Goal: Task Accomplishment & Management: Manage account settings

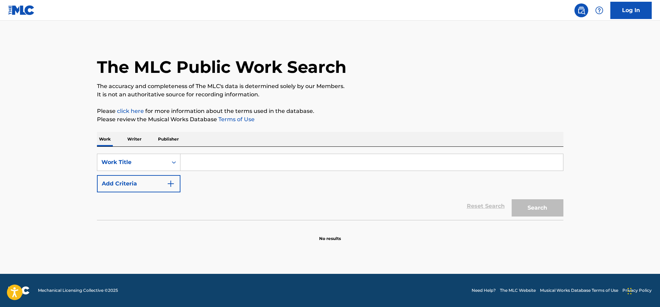
click at [171, 181] on img "Search Form" at bounding box center [171, 183] width 8 height 8
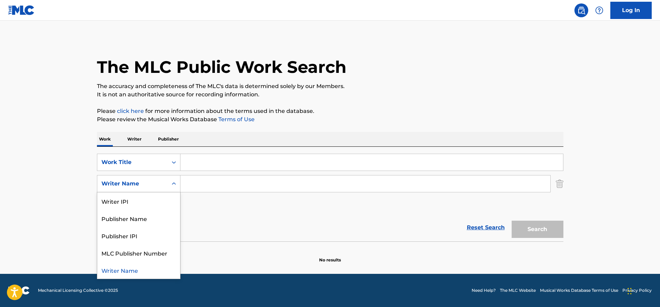
click at [173, 183] on icon "Search Form" at bounding box center [174, 183] width 4 height 2
click at [175, 162] on icon "Search Form" at bounding box center [174, 162] width 4 height 2
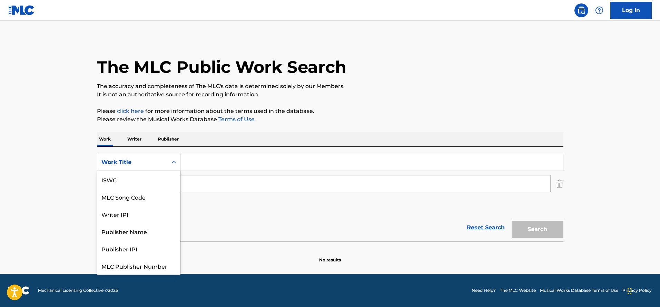
scroll to position [17, 0]
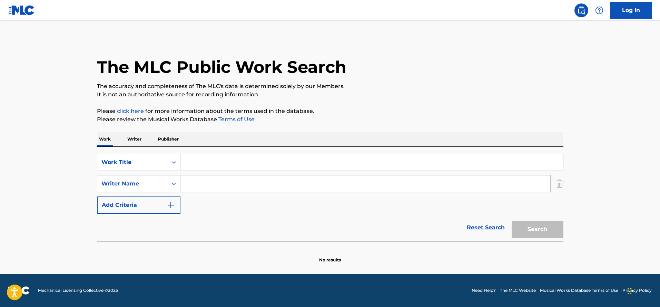
click at [175, 161] on icon "Search Form" at bounding box center [173, 162] width 7 height 7
click at [169, 202] on img "Search Form" at bounding box center [171, 205] width 8 height 8
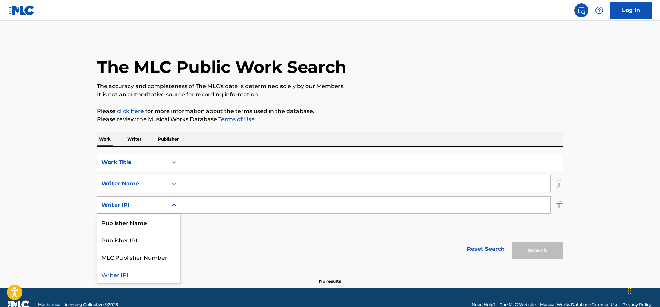
click at [173, 205] on icon "Search Form" at bounding box center [173, 204] width 7 height 7
click at [138, 140] on p "Writer" at bounding box center [134, 139] width 18 height 14
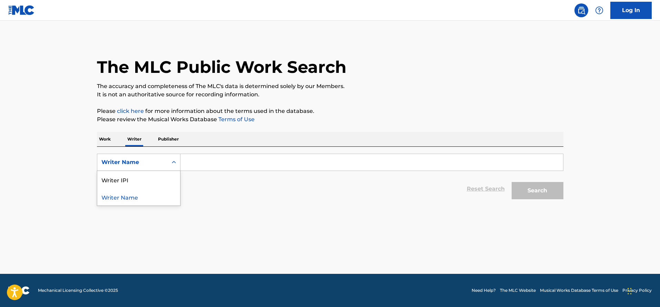
click at [174, 159] on icon "Search Form" at bounding box center [173, 162] width 7 height 7
click at [110, 139] on p "Work" at bounding box center [105, 139] width 16 height 14
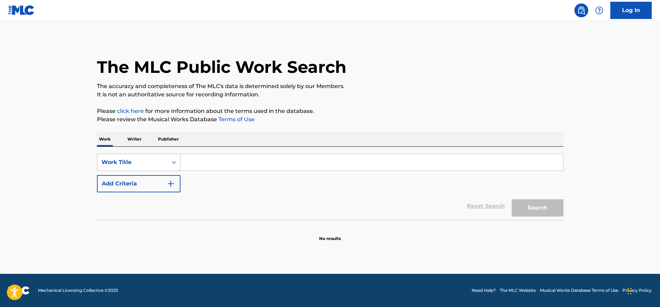
click at [175, 162] on icon "Search Form" at bounding box center [174, 162] width 4 height 2
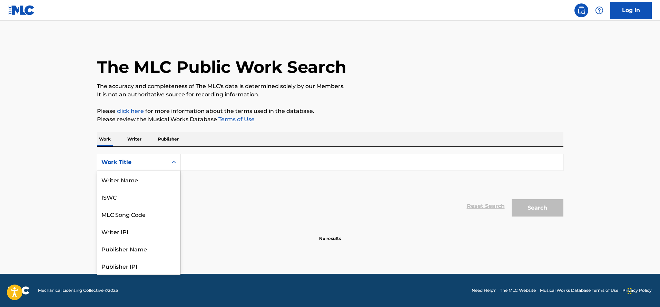
scroll to position [34, 0]
click at [190, 162] on input "Search Form" at bounding box center [371, 162] width 382 height 17
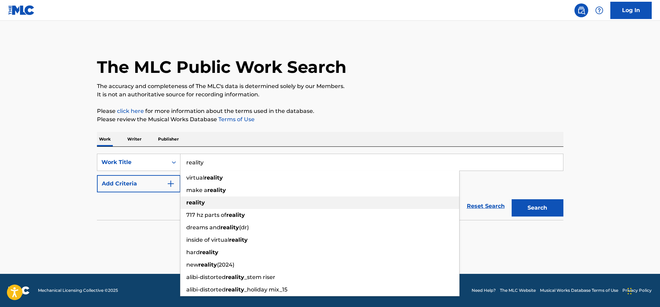
type input "reality"
click at [197, 204] on strong "reality" at bounding box center [195, 202] width 19 height 7
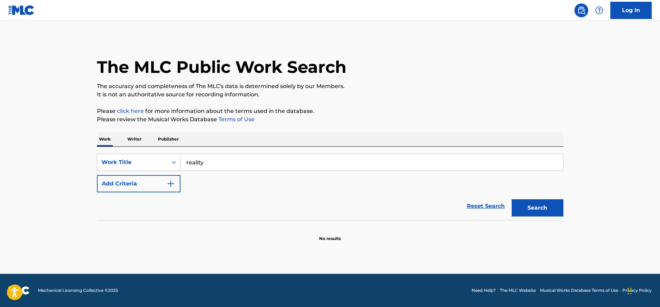
drag, startPoint x: 531, startPoint y: 207, endPoint x: 458, endPoint y: 209, distance: 72.8
click at [530, 206] on button "Search" at bounding box center [537, 207] width 52 height 17
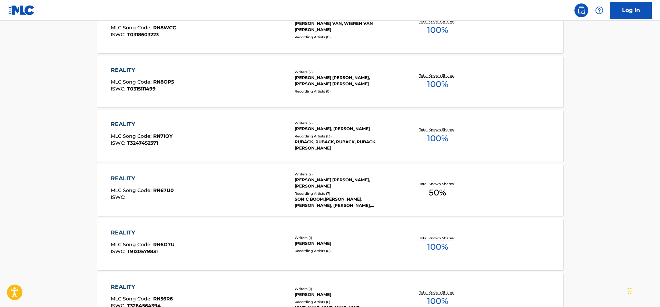
scroll to position [517, 0]
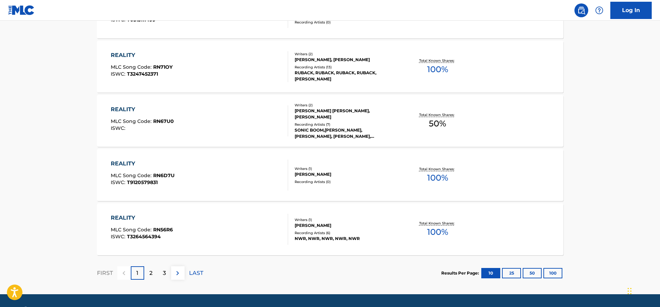
click at [121, 217] on div "REALITY" at bounding box center [142, 217] width 62 height 8
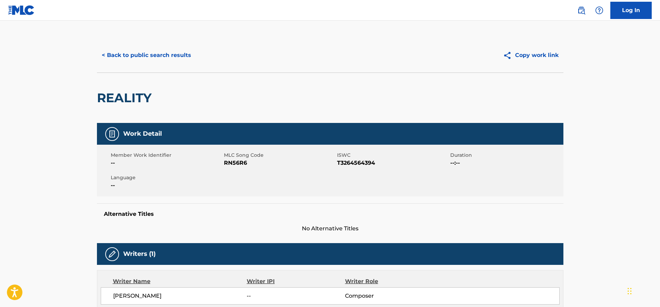
click at [165, 57] on button "< Back to public search results" at bounding box center [146, 55] width 99 height 17
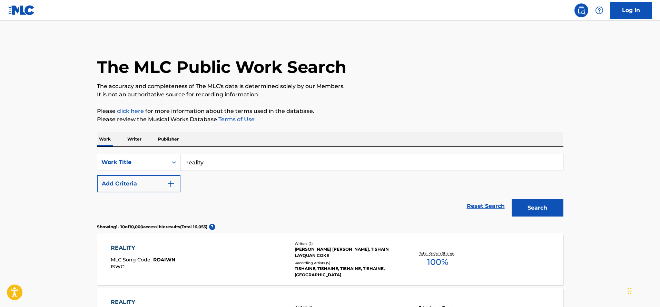
scroll to position [535, 0]
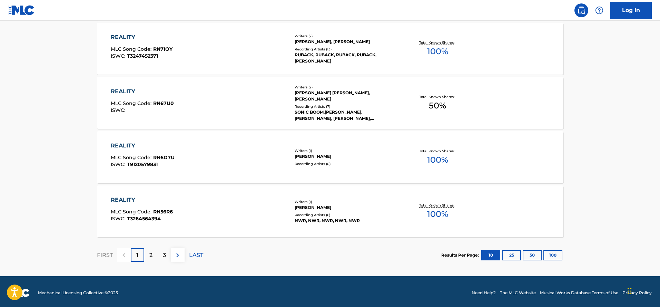
click at [511, 255] on button "25" at bounding box center [511, 255] width 19 height 10
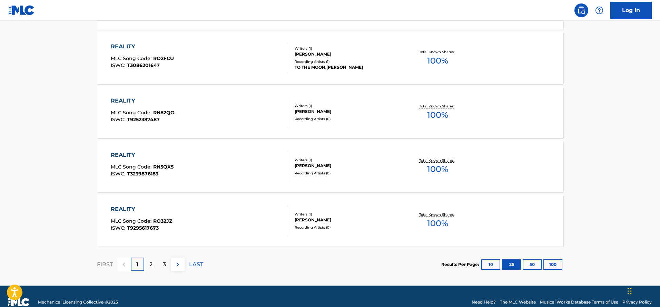
scroll to position [1350, 0]
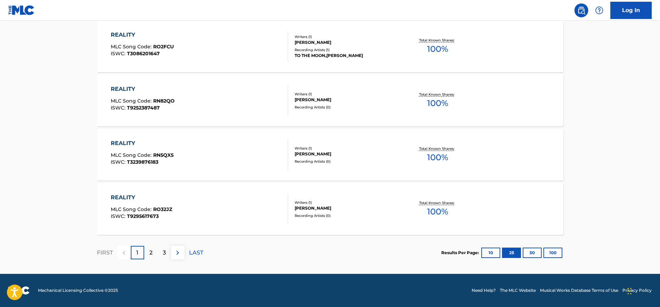
click at [152, 251] on div "2" at bounding box center [150, 252] width 13 height 13
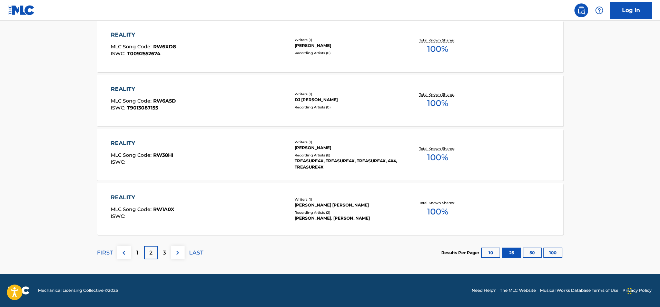
click at [166, 250] on div "3" at bounding box center [164, 252] width 13 height 13
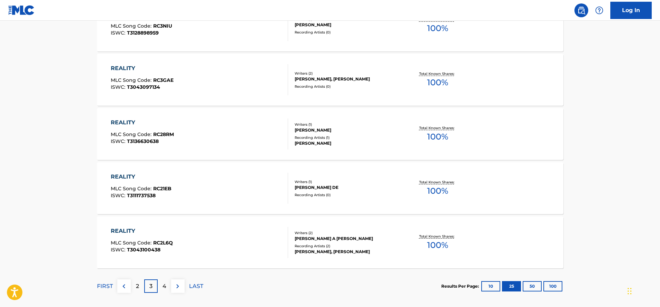
scroll to position [1345, 0]
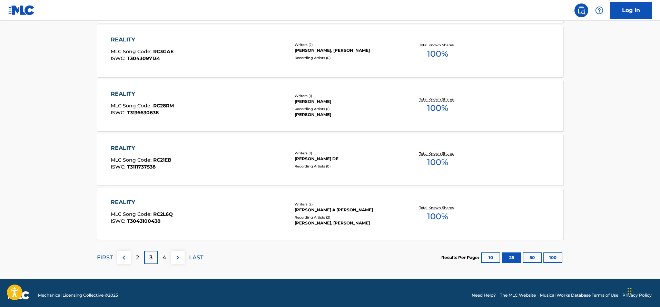
click at [164, 255] on p "4" at bounding box center [164, 257] width 4 height 8
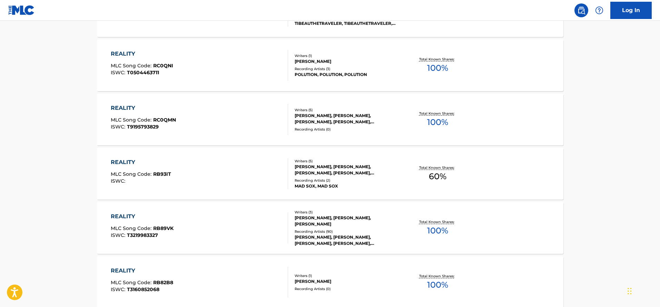
scroll to position [1311, 0]
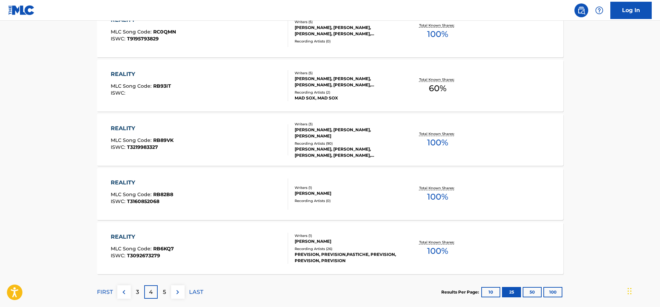
click at [166, 288] on p "5" at bounding box center [164, 292] width 3 height 8
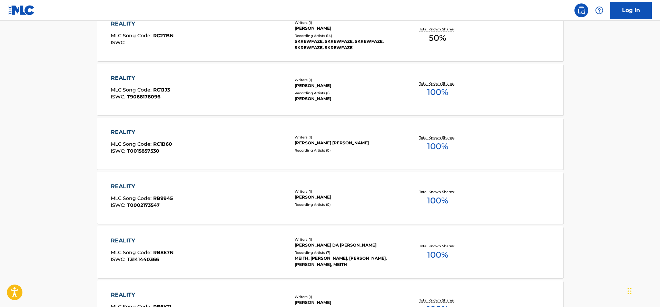
scroll to position [1350, 0]
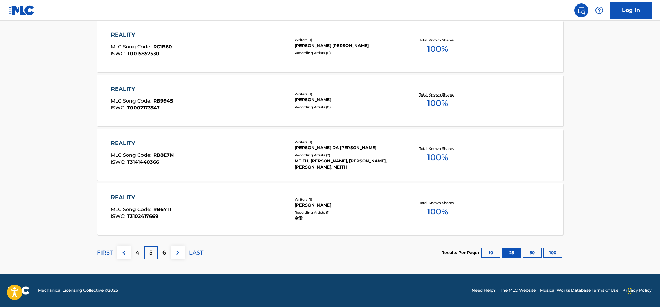
click at [166, 251] on div "6" at bounding box center [164, 252] width 13 height 13
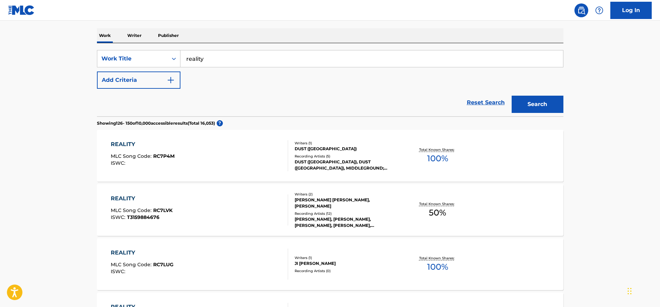
scroll to position [0, 0]
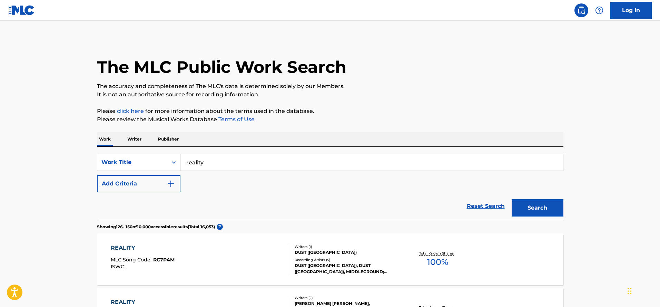
click at [173, 182] on img "Search Form" at bounding box center [171, 183] width 8 height 8
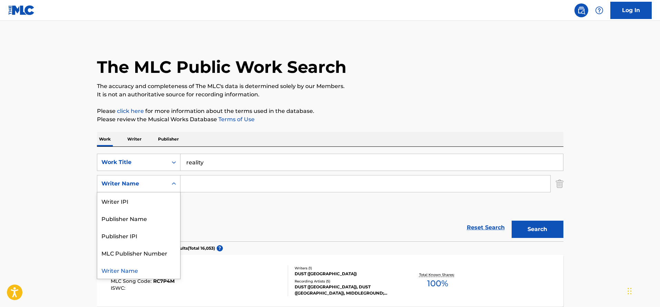
click at [173, 184] on icon "Search Form" at bounding box center [173, 183] width 7 height 7
click at [139, 214] on div "Publisher Name" at bounding box center [138, 217] width 83 height 17
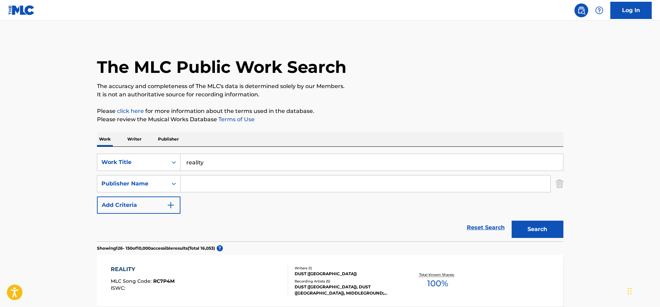
click at [201, 186] on input "Search Form" at bounding box center [365, 183] width 370 height 17
type input "SOCANRR"
click at [541, 233] on button "Search" at bounding box center [537, 228] width 52 height 17
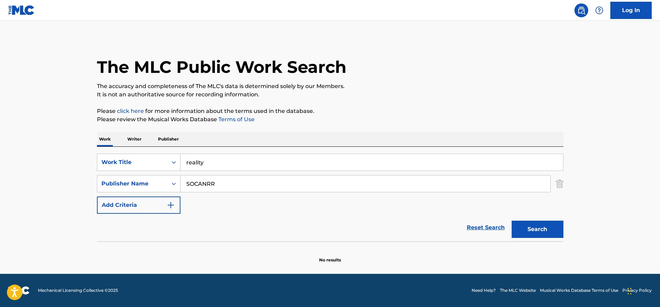
drag, startPoint x: 166, startPoint y: 135, endPoint x: 169, endPoint y: 139, distance: 4.6
click at [166, 136] on p "Publisher" at bounding box center [168, 139] width 25 height 14
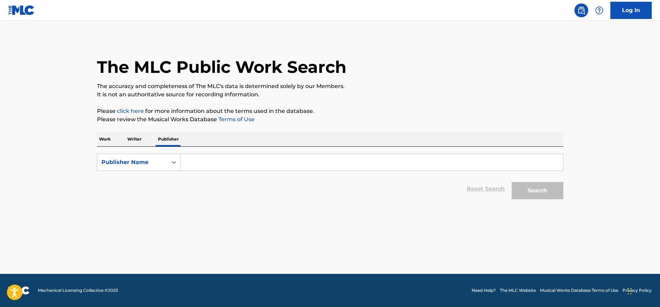
click at [192, 163] on input "Search Form" at bounding box center [371, 162] width 382 height 17
type input "s"
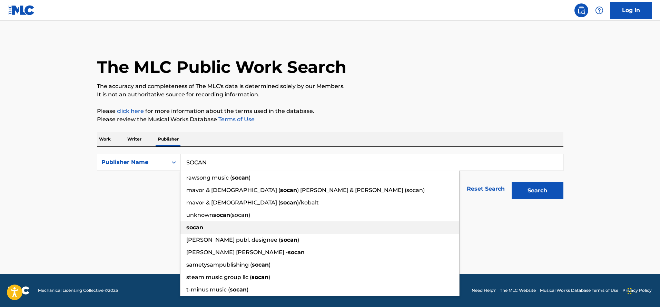
click at [196, 229] on strong "socan" at bounding box center [194, 227] width 17 height 7
type input "socan"
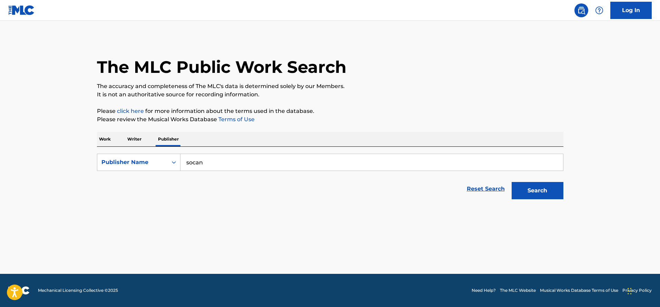
click at [520, 193] on button "Search" at bounding box center [537, 190] width 52 height 17
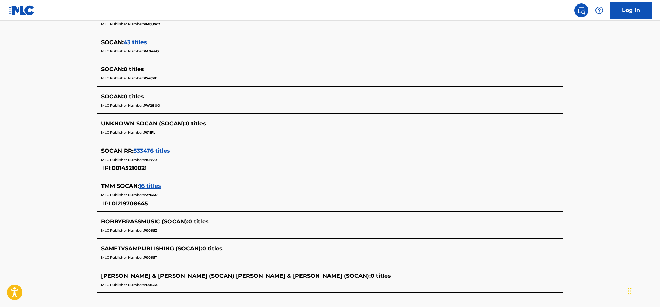
scroll to position [191, 0]
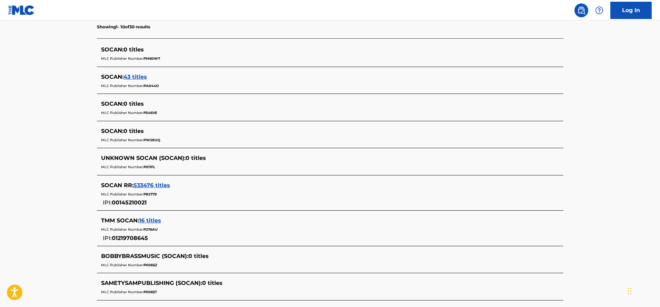
click at [140, 74] on span "43 titles" at bounding box center [134, 76] width 23 height 7
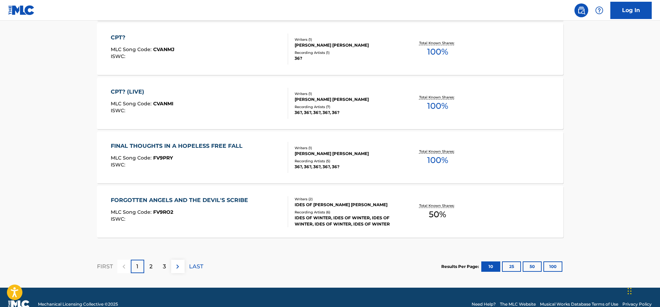
scroll to position [566, 0]
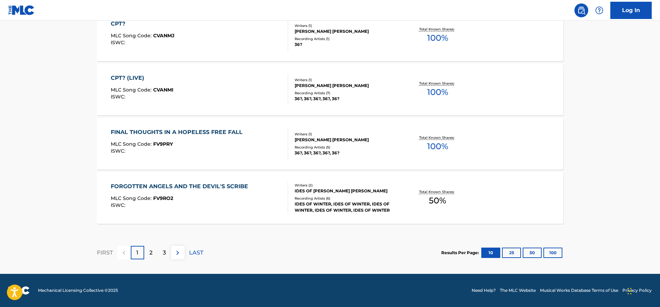
click at [152, 254] on div "2" at bounding box center [150, 252] width 13 height 13
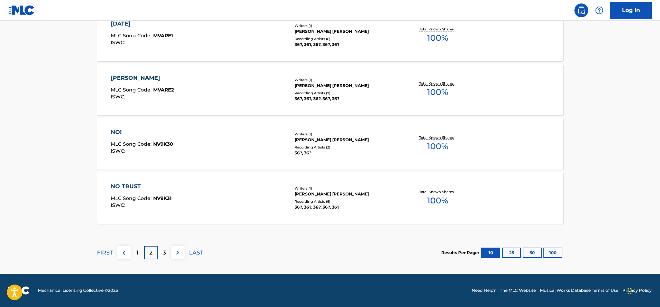
click at [163, 253] on p "3" at bounding box center [164, 252] width 3 height 8
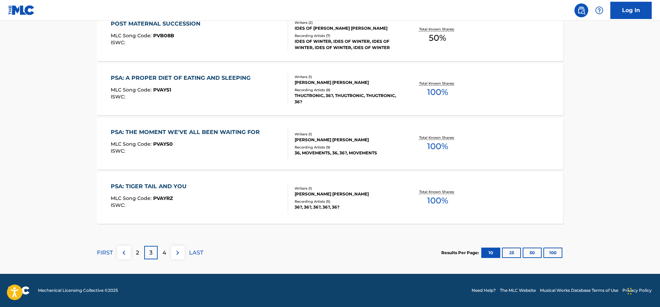
click at [165, 253] on p "4" at bounding box center [164, 252] width 4 height 8
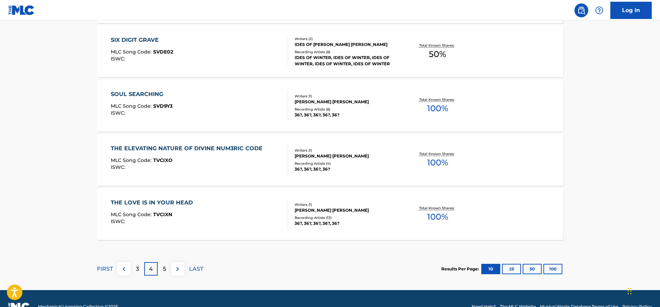
scroll to position [552, 0]
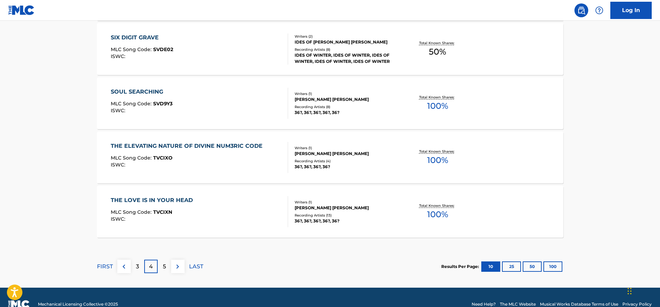
click at [165, 265] on p "5" at bounding box center [164, 266] width 3 height 8
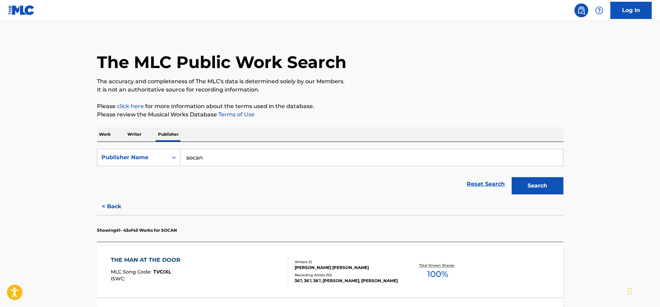
scroll to position [0, 0]
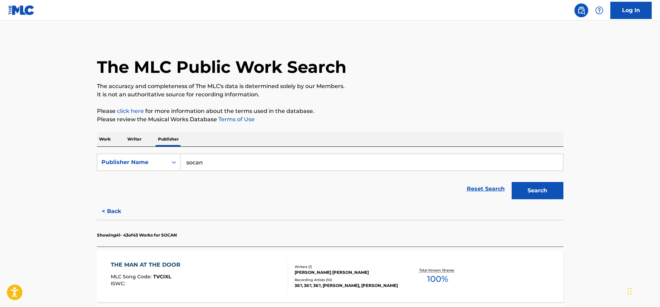
click at [117, 211] on button "< Back" at bounding box center [117, 210] width 41 height 17
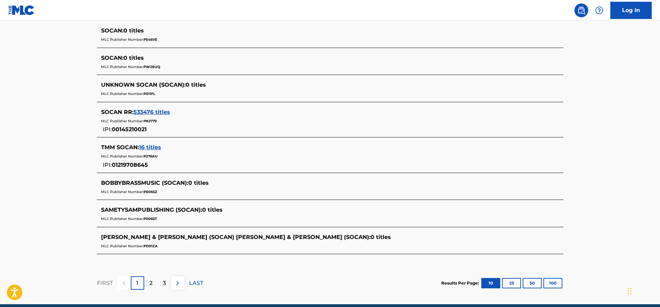
scroll to position [276, 0]
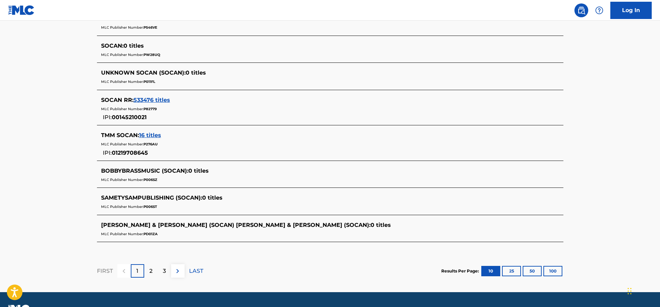
click at [151, 274] on p "2" at bounding box center [150, 271] width 3 height 8
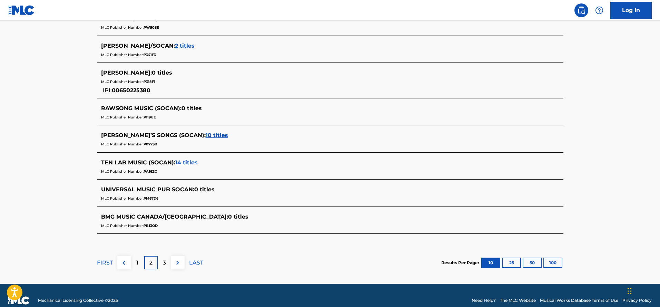
click at [189, 163] on span "14 titles" at bounding box center [186, 162] width 22 height 7
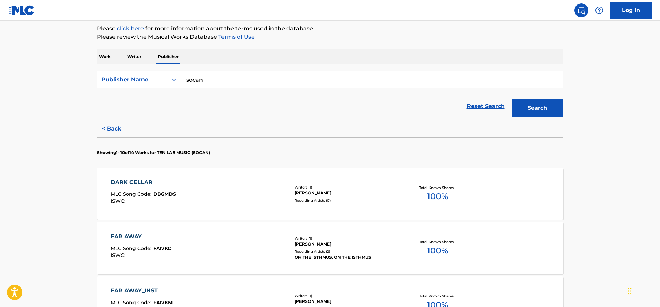
scroll to position [34, 0]
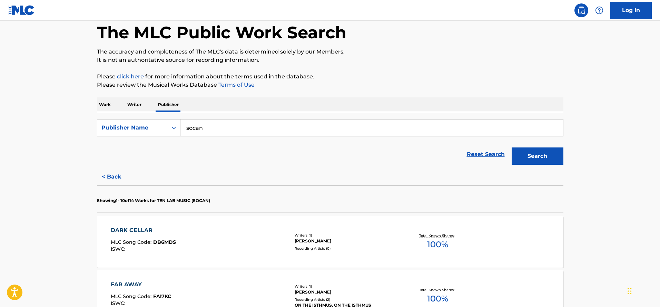
click at [110, 177] on button "< Back" at bounding box center [117, 176] width 41 height 17
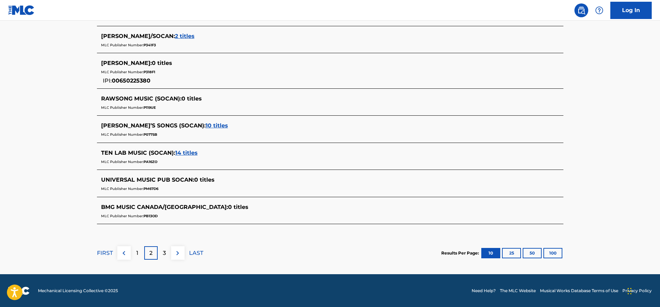
scroll to position [286, 0]
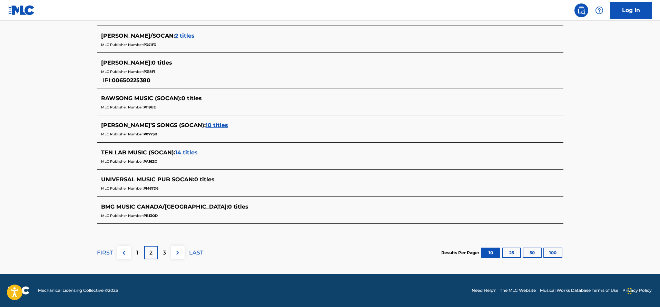
click at [139, 250] on div "1" at bounding box center [137, 252] width 13 height 13
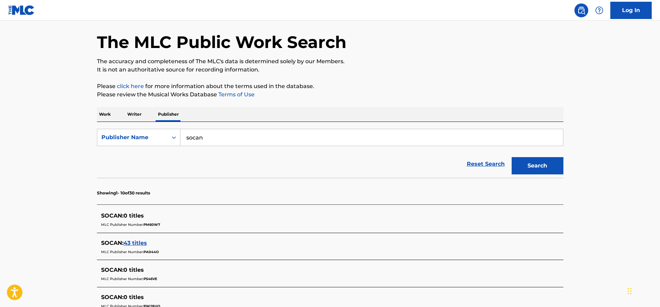
scroll to position [138, 0]
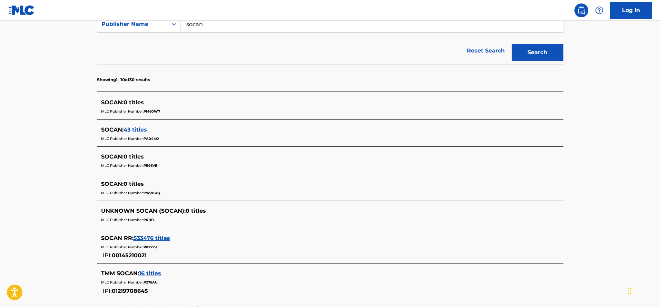
click at [151, 236] on span "533476 titles" at bounding box center [151, 238] width 37 height 7
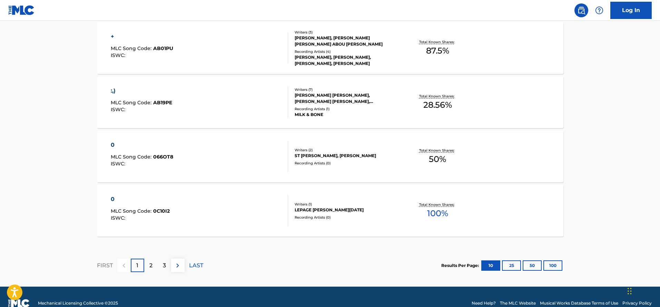
scroll to position [566, 0]
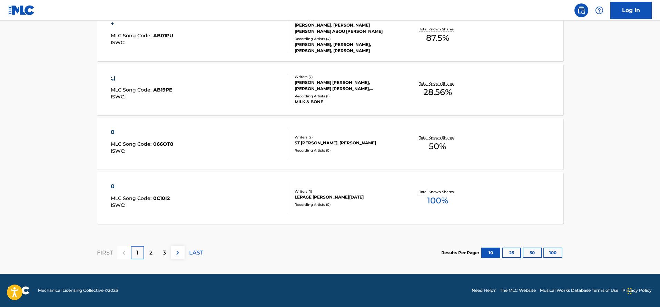
click at [147, 251] on div "2" at bounding box center [150, 252] width 13 height 13
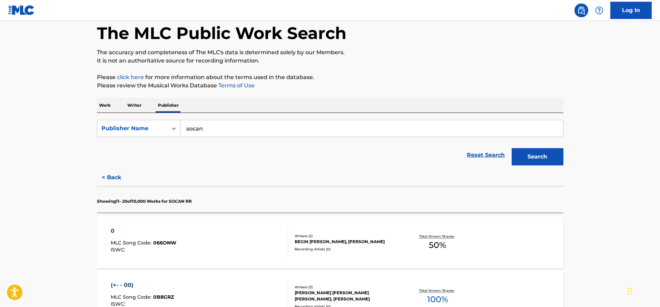
scroll to position [0, 0]
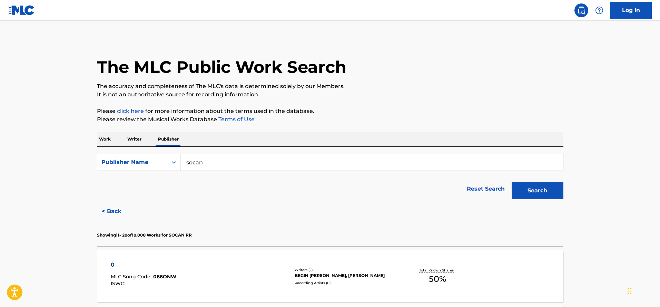
click at [136, 138] on p "Writer" at bounding box center [134, 139] width 18 height 14
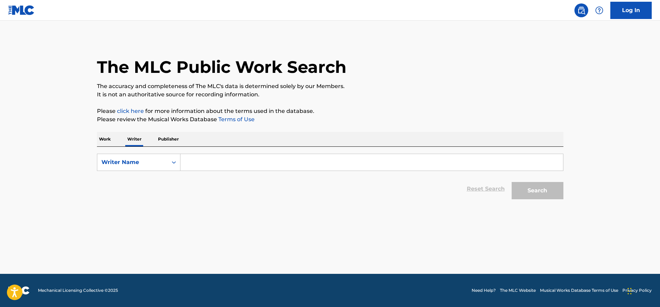
click at [102, 139] on p "Work" at bounding box center [105, 139] width 16 height 14
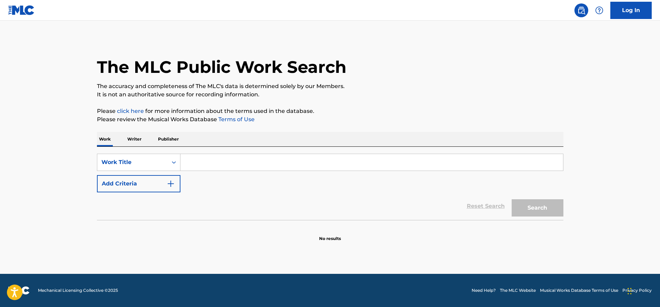
click at [193, 161] on input "Search Form" at bounding box center [371, 162] width 382 height 17
click at [172, 183] on img "Search Form" at bounding box center [171, 183] width 8 height 8
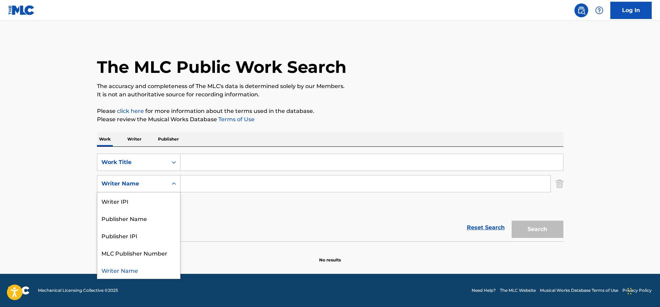
click at [175, 183] on icon "Search Form" at bounding box center [174, 183] width 4 height 2
click at [119, 202] on div "Writer IPI" at bounding box center [138, 200] width 83 height 17
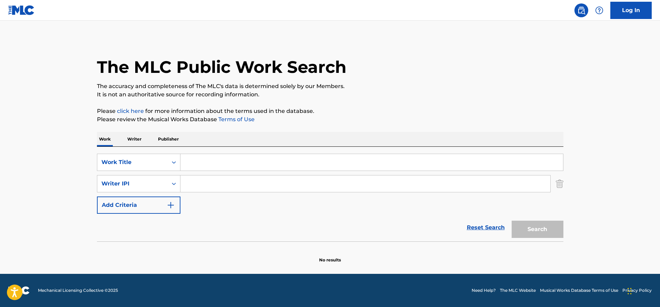
click at [196, 185] on input "Search Form" at bounding box center [365, 183] width 370 height 17
type input "00252042506"
click at [174, 161] on icon "Search Form" at bounding box center [173, 162] width 7 height 7
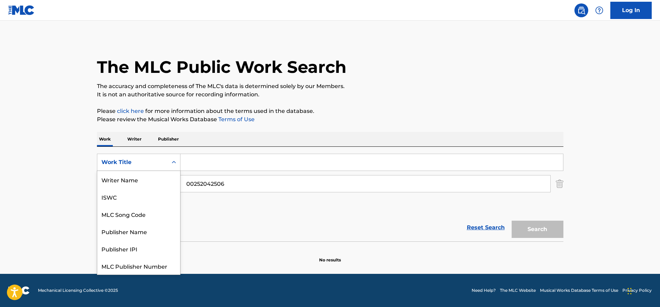
scroll to position [17, 0]
click at [113, 181] on div "ISWC" at bounding box center [138, 179] width 83 height 17
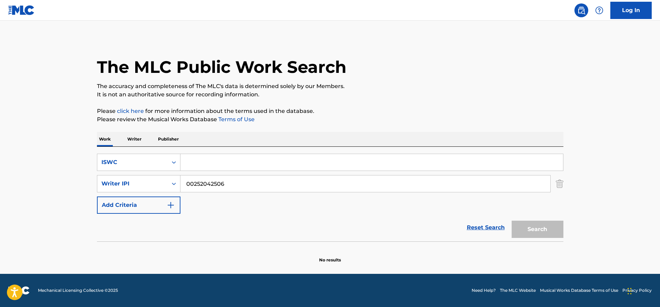
click at [192, 165] on input "Search Form" at bounding box center [371, 162] width 382 height 17
paste input "T0710477114"
type input "T0710477114"
click at [531, 232] on button "Search" at bounding box center [537, 228] width 52 height 17
drag, startPoint x: 191, startPoint y: 185, endPoint x: 164, endPoint y: 183, distance: 27.0
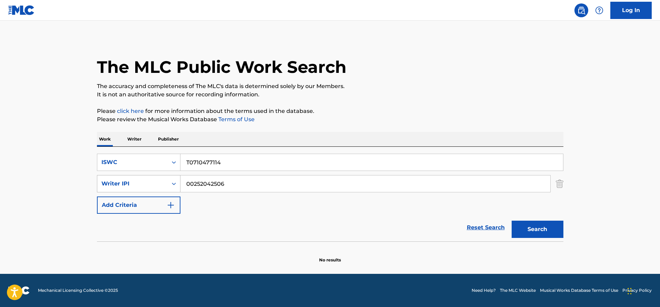
click at [165, 184] on div "SearchWithCriteria6ada7160-ac26-4bfa-a394-829a7a0b5ebe Writer IPI 00252042506" at bounding box center [330, 183] width 466 height 17
click at [531, 228] on button "Search" at bounding box center [537, 228] width 52 height 17
drag, startPoint x: 225, startPoint y: 162, endPoint x: 139, endPoint y: 149, distance: 86.5
click at [138, 155] on div "SearchWithCriteria198ae95f-f7a6-46a2-8fdb-1d06e3e9475b ISWC T0710477114" at bounding box center [330, 161] width 466 height 17
paste input "6560881"
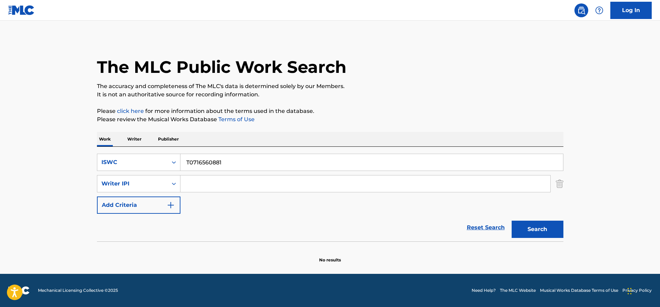
type input "T0716560881"
click at [538, 226] on button "Search" at bounding box center [537, 228] width 52 height 17
click at [190, 188] on input "Search Form" at bounding box center [365, 183] width 370 height 17
type input "00252042506"
click at [536, 230] on button "Search" at bounding box center [537, 228] width 52 height 17
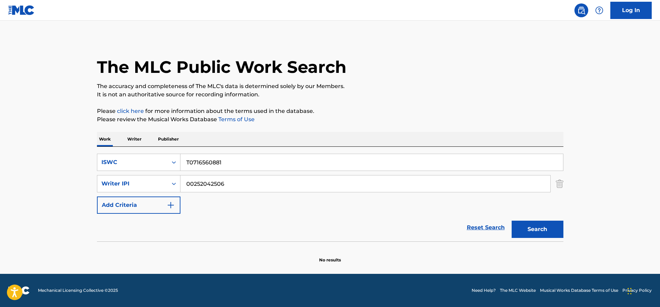
click at [627, 9] on link "Log In" at bounding box center [630, 10] width 41 height 17
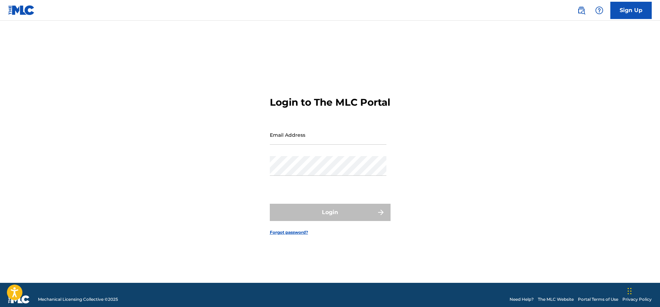
click at [298, 140] on input "Email Address" at bounding box center [328, 135] width 117 height 20
type input "J"
type input "[EMAIL_ADDRESS][DOMAIN_NAME]"
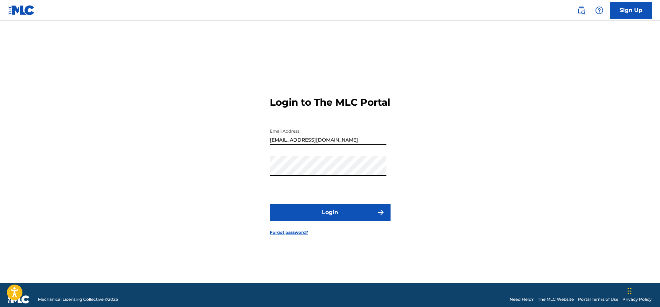
click at [327, 221] on button "Login" at bounding box center [330, 211] width 121 height 17
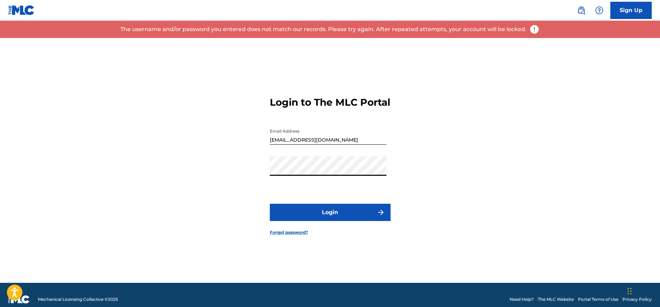
click at [236, 177] on div "Login to The MLC Portal Email Address [EMAIL_ADDRESS][DOMAIN_NAME] Password Log…" at bounding box center [330, 160] width 483 height 245
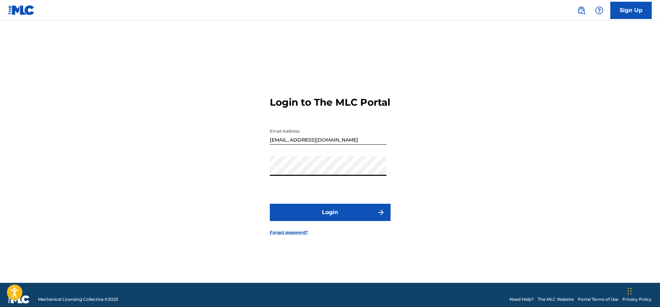
click at [348, 221] on button "Login" at bounding box center [330, 211] width 121 height 17
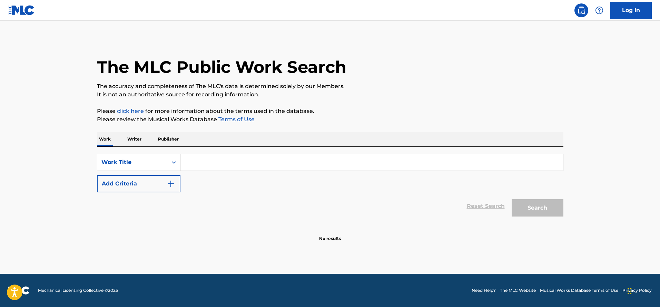
click at [135, 139] on p "Writer" at bounding box center [134, 139] width 18 height 14
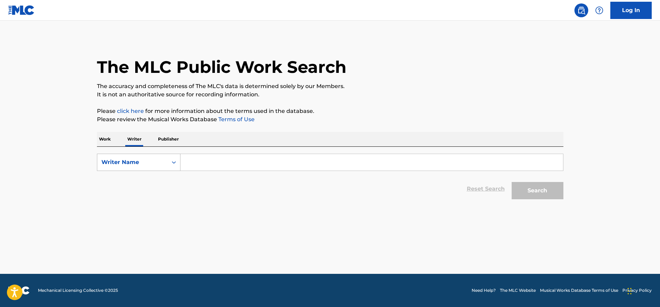
click at [172, 160] on icon "Search Form" at bounding box center [173, 162] width 7 height 7
click at [171, 137] on p "Publisher" at bounding box center [168, 139] width 25 height 14
click at [174, 161] on icon "Search Form" at bounding box center [173, 162] width 7 height 7
click at [103, 138] on p "Work" at bounding box center [105, 139] width 16 height 14
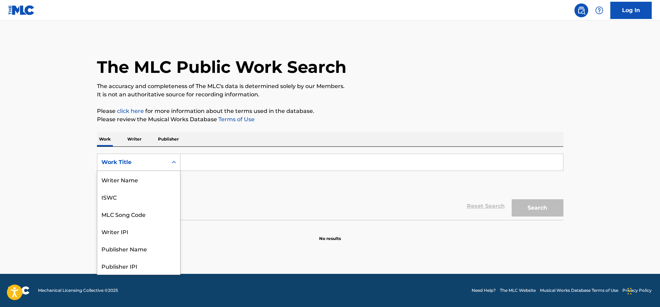
click at [175, 159] on icon "Search Form" at bounding box center [173, 162] width 7 height 7
click at [173, 161] on icon "Search Form" at bounding box center [173, 162] width 7 height 7
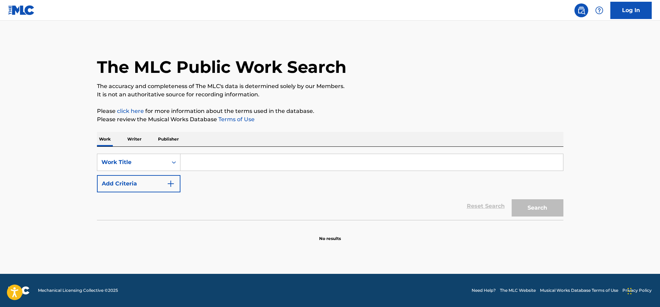
click at [168, 181] on img "Search Form" at bounding box center [171, 183] width 8 height 8
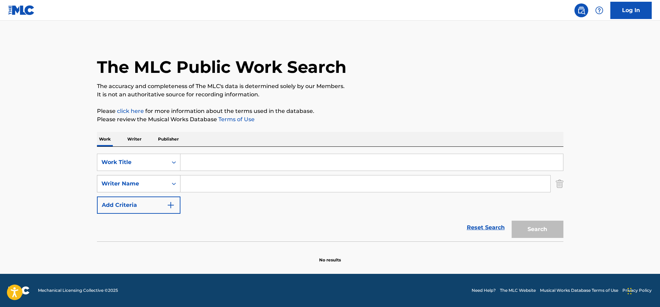
click at [173, 183] on icon "Search Form" at bounding box center [173, 183] width 7 height 7
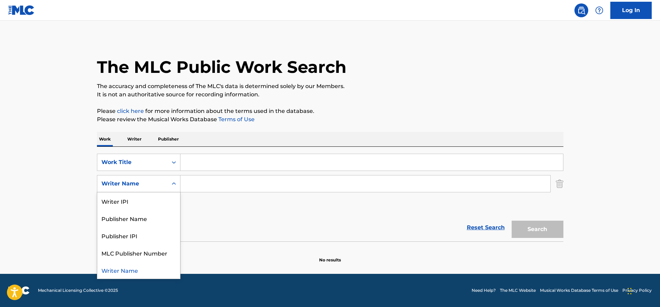
drag, startPoint x: 173, startPoint y: 183, endPoint x: 175, endPoint y: 187, distance: 4.6
click at [173, 183] on icon "Search Form" at bounding box center [173, 183] width 7 height 7
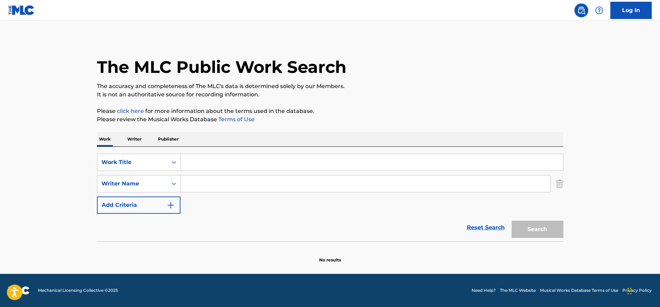
click at [169, 205] on img "Search Form" at bounding box center [171, 205] width 8 height 8
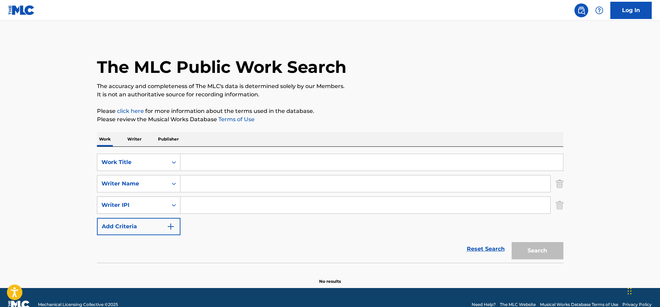
click at [174, 205] on icon "Search Form" at bounding box center [173, 204] width 7 height 7
click at [201, 160] on input "Search Form" at bounding box center [371, 162] width 382 height 17
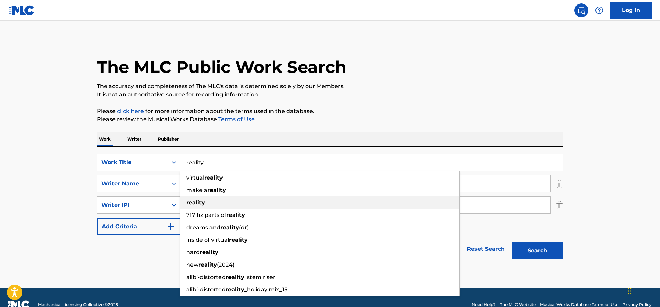
type input "reality"
click at [200, 203] on strong "reality" at bounding box center [195, 202] width 19 height 7
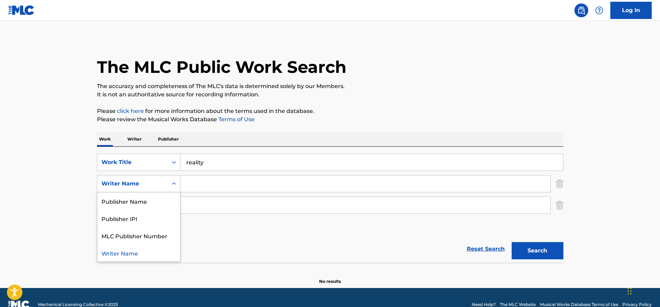
click at [174, 181] on icon "Search Form" at bounding box center [173, 183] width 7 height 7
click at [173, 183] on icon "Search Form" at bounding box center [173, 183] width 7 height 7
click at [175, 204] on icon "Search Form" at bounding box center [173, 204] width 7 height 7
click at [175, 205] on icon "Search Form" at bounding box center [174, 204] width 4 height 2
click at [172, 223] on img "Search Form" at bounding box center [171, 226] width 8 height 8
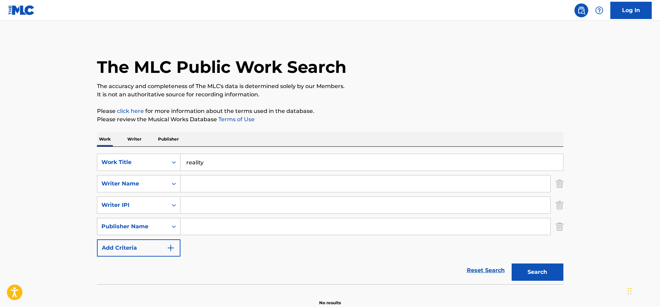
click at [173, 225] on icon "Search Form" at bounding box center [173, 226] width 7 height 7
click at [197, 226] on input "Search Form" at bounding box center [365, 226] width 370 height 17
click at [172, 185] on icon "Search Form" at bounding box center [173, 183] width 7 height 7
click at [538, 272] on button "Search" at bounding box center [537, 271] width 52 height 17
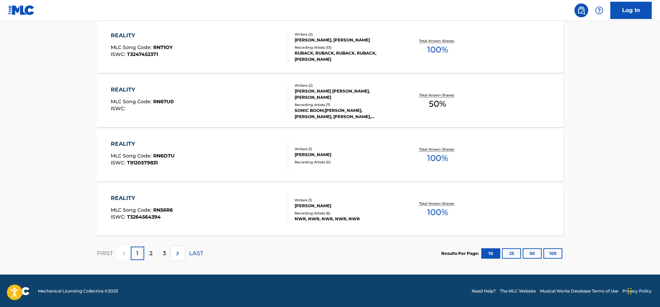
scroll to position [602, 0]
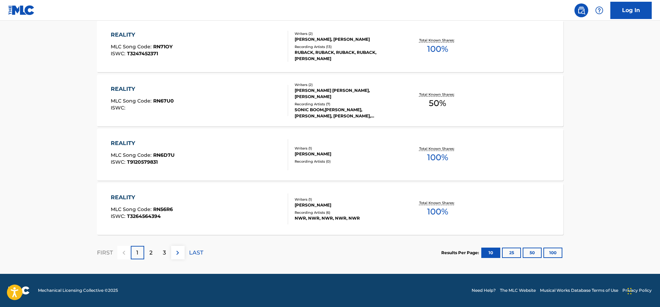
click at [153, 253] on div "2" at bounding box center [150, 252] width 13 height 13
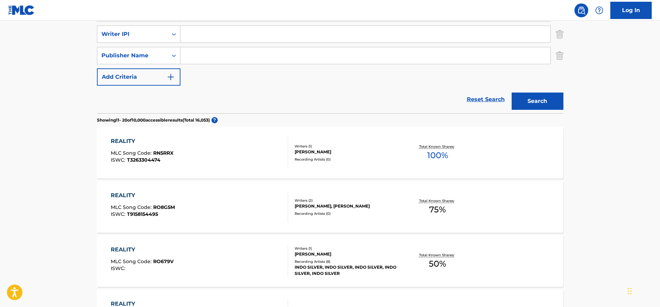
scroll to position [84, 0]
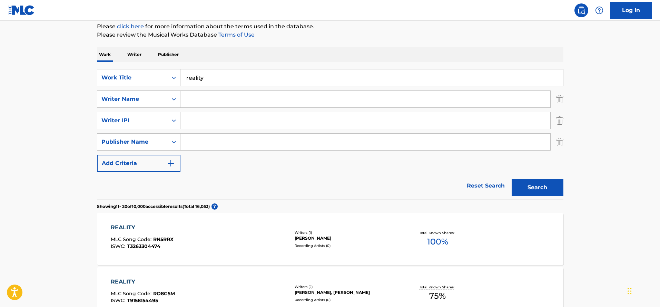
click at [169, 162] on img "Search Form" at bounding box center [171, 163] width 8 height 8
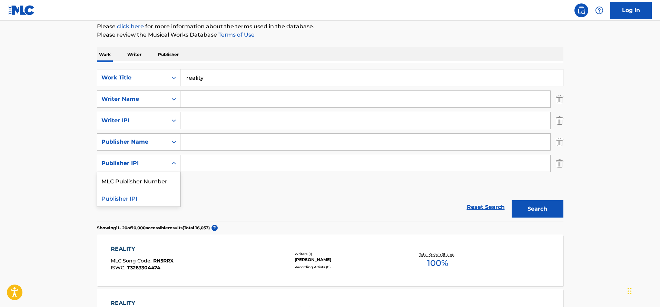
click at [173, 163] on icon "Search Form" at bounding box center [174, 163] width 4 height 2
click at [173, 100] on icon "Search Form" at bounding box center [173, 99] width 7 height 7
click at [200, 100] on input "Search Form" at bounding box center [365, 99] width 370 height 17
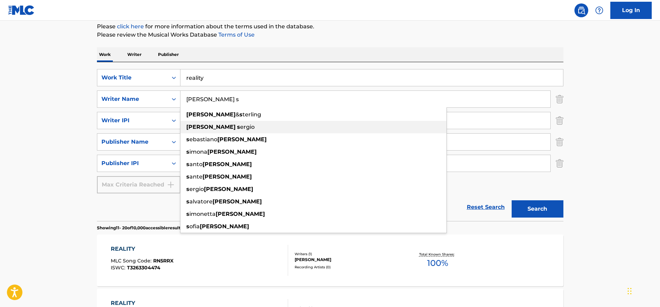
click at [240, 127] on span "ergio" at bounding box center [247, 126] width 14 height 7
type input "palumbo sergio"
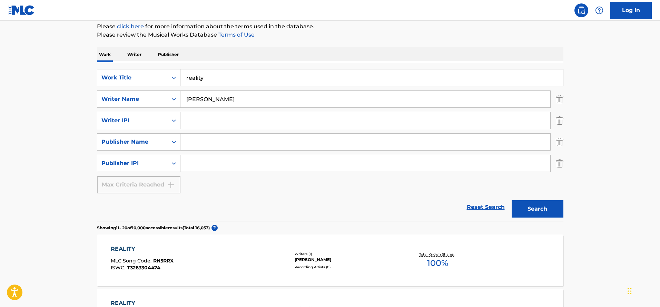
click at [541, 206] on button "Search" at bounding box center [537, 208] width 52 height 17
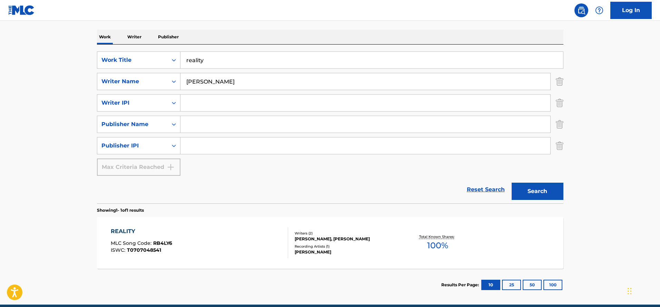
scroll to position [133, 0]
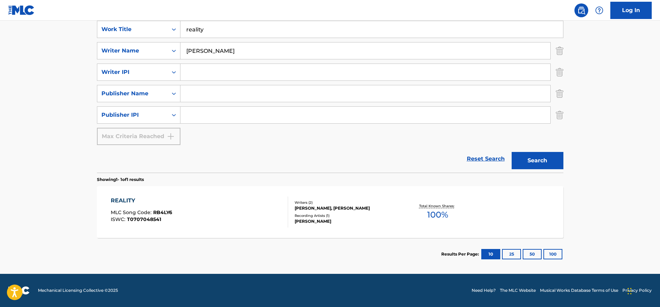
click at [378, 204] on div "Writers ( 2 )" at bounding box center [347, 202] width 104 height 5
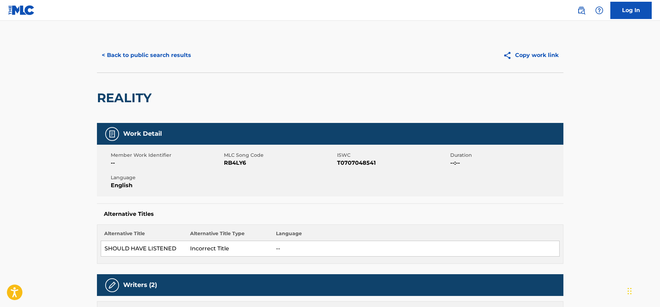
click at [626, 12] on link "Log In" at bounding box center [630, 10] width 41 height 17
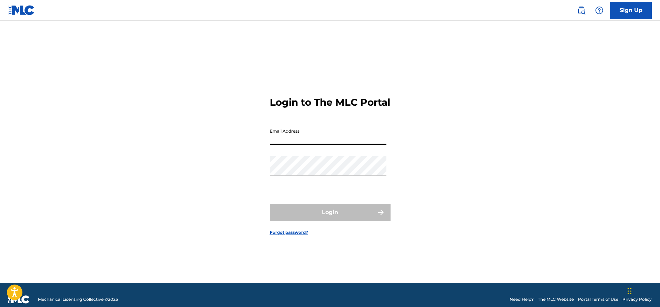
click at [312, 141] on input "Email Address" at bounding box center [328, 135] width 117 height 20
click at [292, 235] on link "Forgot password?" at bounding box center [289, 232] width 38 height 6
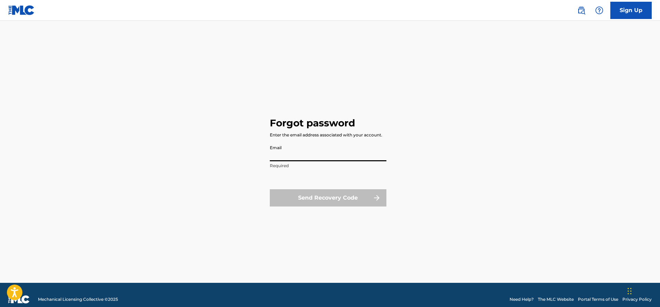
click at [299, 154] on input "Email" at bounding box center [328, 151] width 117 height 20
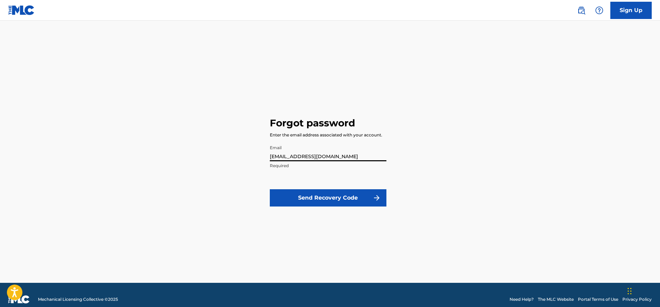
type input "[EMAIL_ADDRESS][DOMAIN_NAME]"
click at [333, 200] on button "Send Recovery Code" at bounding box center [328, 197] width 117 height 17
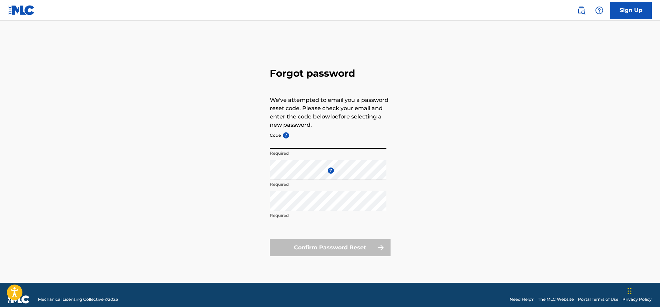
click at [297, 143] on input "Code ?" at bounding box center [328, 139] width 117 height 20
paste input "FP_a0a7602c448829af149db14f9071"
type input "FP_a0a7602c448829af149db14f9071"
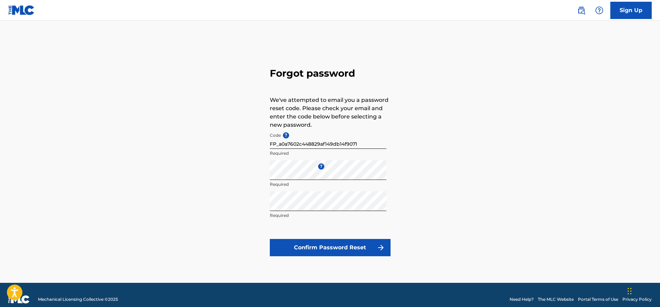
click at [360, 247] on button "Confirm Password Reset" at bounding box center [330, 247] width 121 height 17
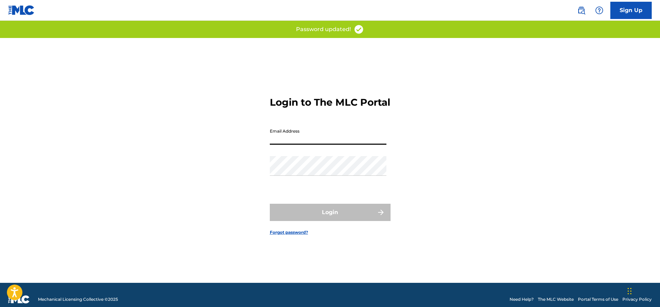
click at [317, 141] on input "Email Address" at bounding box center [328, 135] width 117 height 20
type input "[EMAIL_ADDRESS][DOMAIN_NAME]"
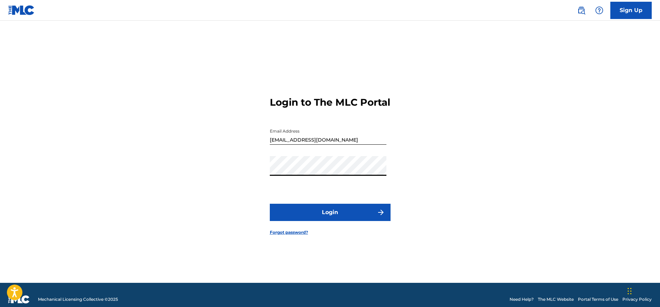
click at [326, 217] on button "Login" at bounding box center [330, 211] width 121 height 17
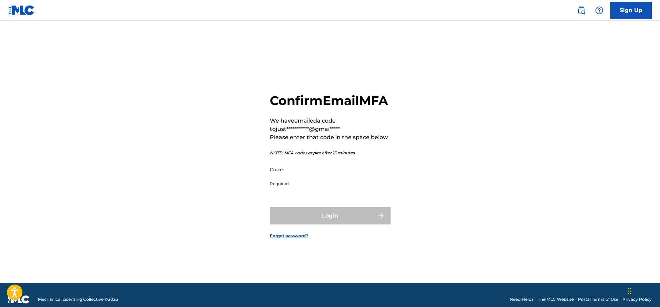
click at [304, 175] on input "Code" at bounding box center [328, 169] width 117 height 20
paste input "195189"
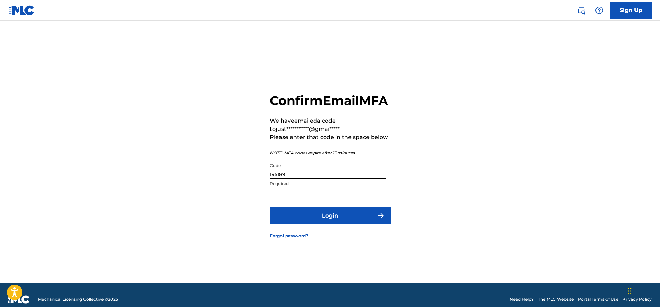
type input "195189"
click at [339, 224] on button "Login" at bounding box center [330, 215] width 121 height 17
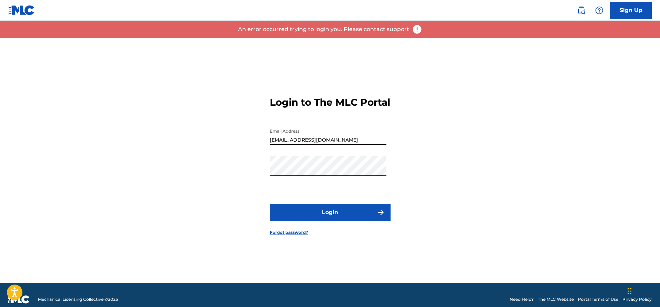
click at [340, 219] on button "Login" at bounding box center [330, 211] width 121 height 17
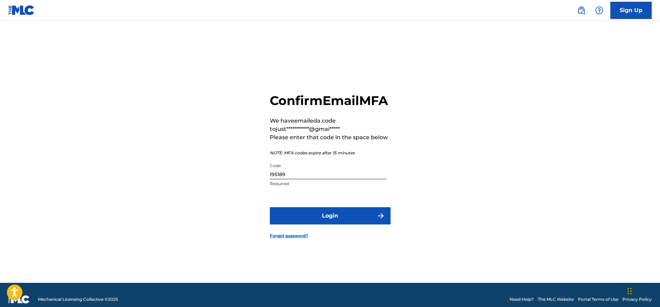
click at [319, 222] on button "Login" at bounding box center [330, 215] width 121 height 17
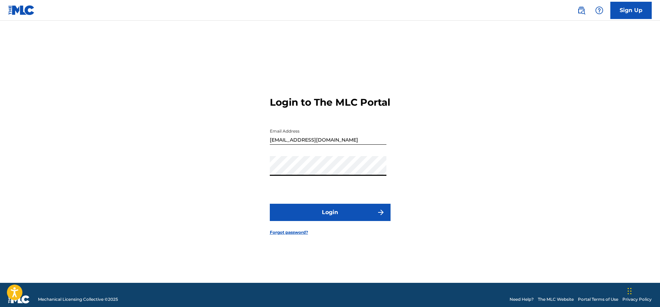
click at [221, 176] on div "Login to The MLC Portal Email Address [EMAIL_ADDRESS][DOMAIN_NAME] Password Log…" at bounding box center [330, 160] width 483 height 245
click at [320, 219] on button "Login" at bounding box center [330, 211] width 121 height 17
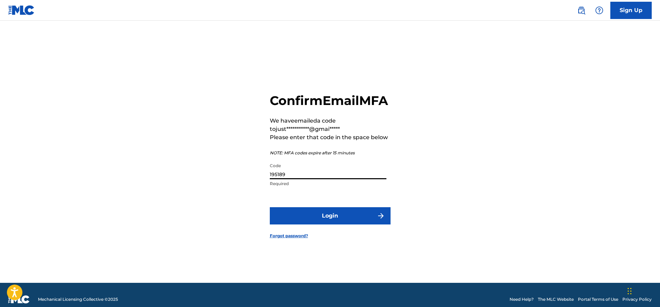
drag, startPoint x: 290, startPoint y: 181, endPoint x: 238, endPoint y: 173, distance: 52.7
click at [238, 173] on div "**********" at bounding box center [330, 160] width 483 height 245
paste input "557271"
type input "557271"
click at [300, 223] on button "Login" at bounding box center [330, 215] width 121 height 17
